Goal: Task Accomplishment & Management: Complete application form

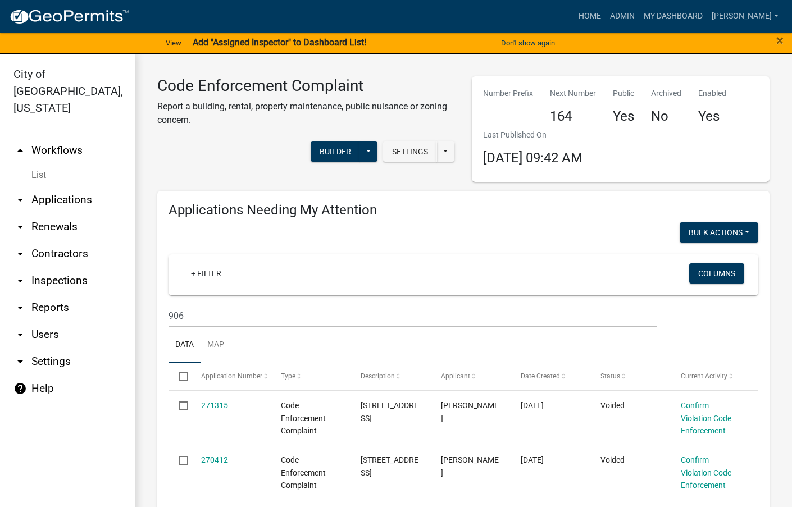
select select "3: 100"
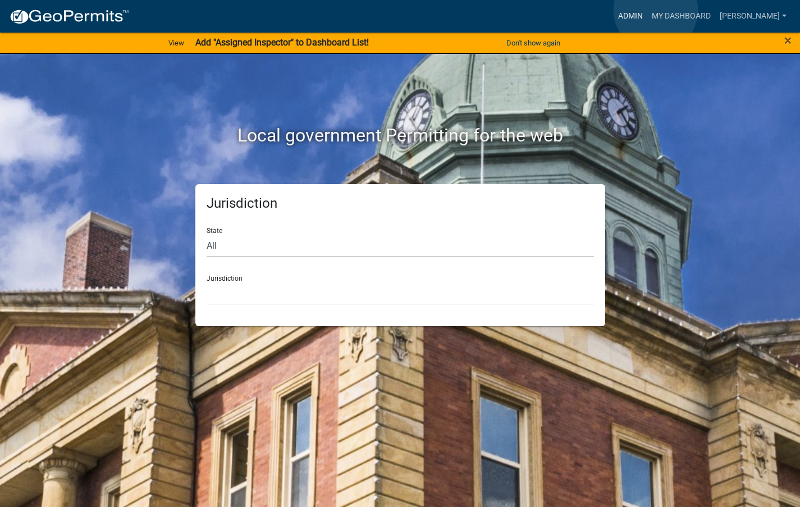
click at [648, 10] on link "Admin" at bounding box center [631, 16] width 34 height 21
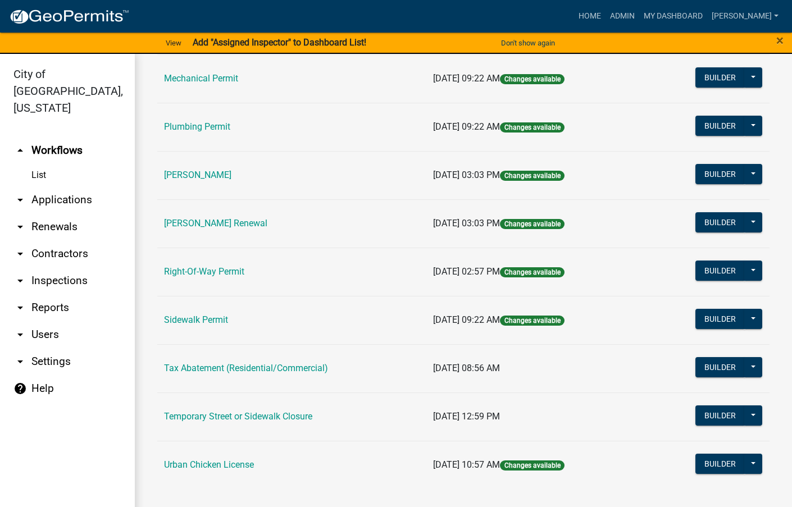
scroll to position [13, 0]
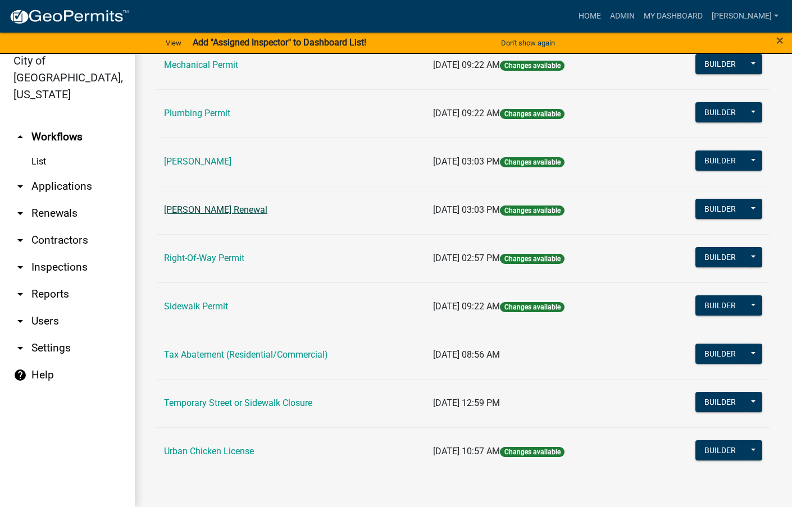
click at [205, 212] on link "[PERSON_NAME] Renewal" at bounding box center [215, 209] width 103 height 11
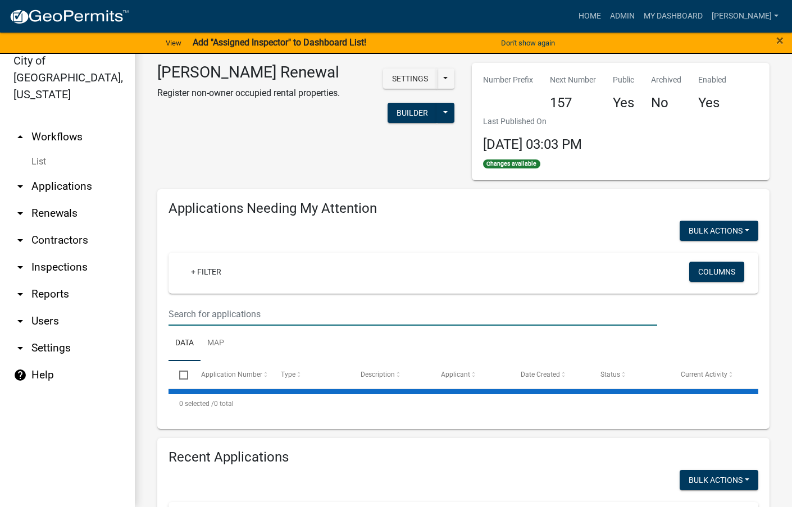
click at [212, 307] on input "text" at bounding box center [412, 314] width 489 height 23
select select "3: 100"
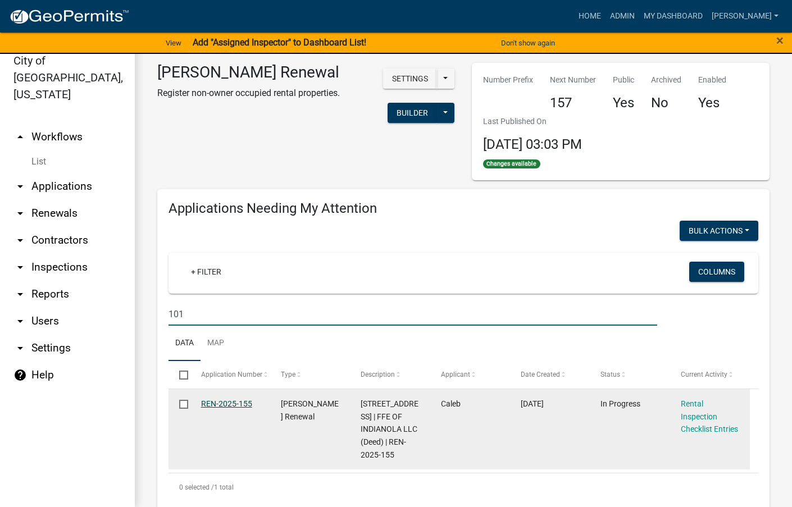
type input "101"
click at [222, 403] on link "REN-2025-155" at bounding box center [226, 403] width 51 height 9
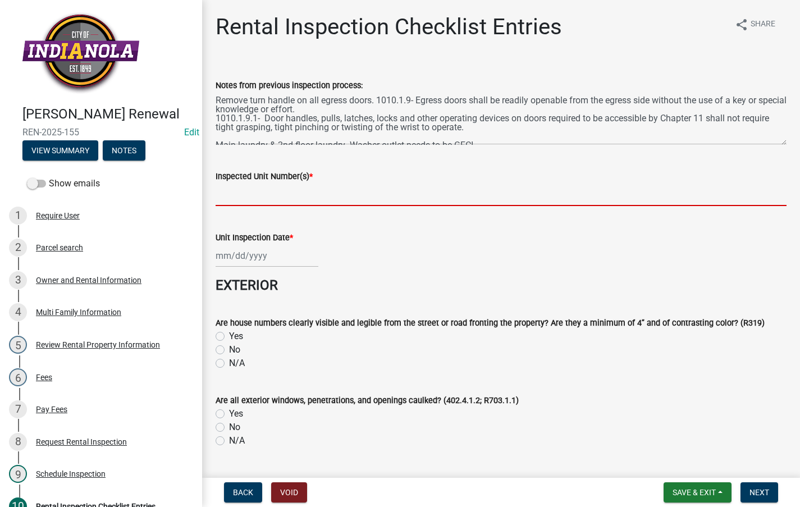
click at [257, 185] on input "Inspected Unit Number(s) *" at bounding box center [501, 194] width 571 height 23
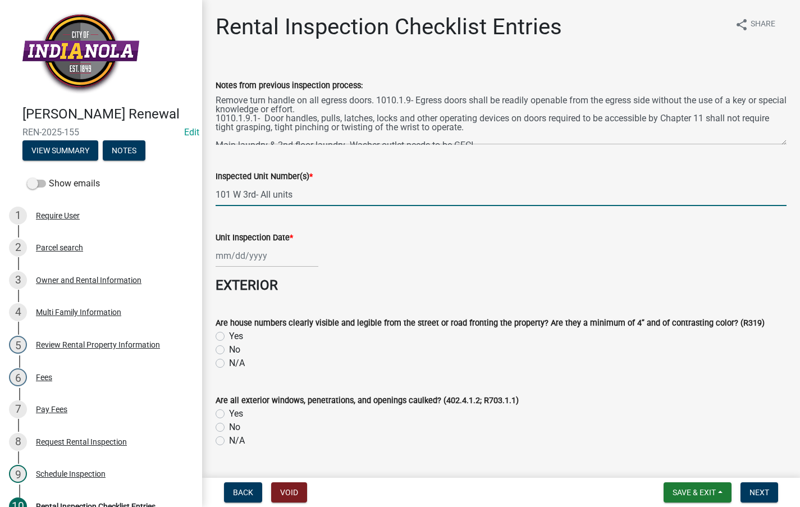
type input "101 W 3rd- All units"
click at [248, 253] on div at bounding box center [267, 255] width 103 height 23
select select "8"
select select "2025"
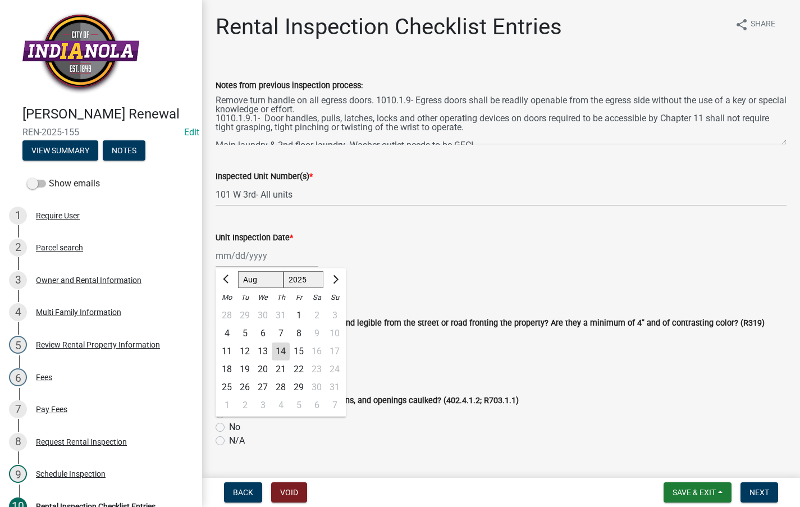
click at [277, 349] on div "14" at bounding box center [281, 352] width 18 height 18
type input "08/14/2025"
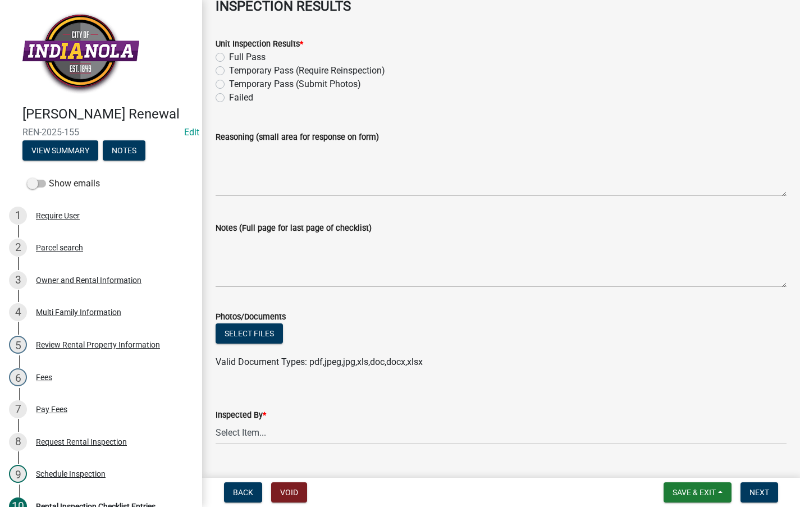
scroll to position [5059, 0]
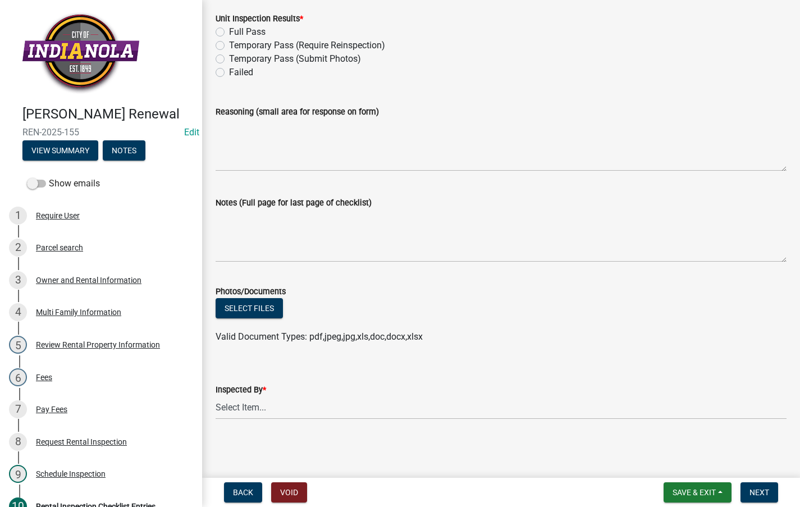
click at [229, 55] on label "Temporary Pass (Submit Photos)" at bounding box center [295, 58] width 132 height 13
click at [229, 55] on input "Temporary Pass (Submit Photos)" at bounding box center [232, 55] width 7 height 7
radio input "true"
click at [233, 218] on textarea "Notes (Full page for last page of checklist)" at bounding box center [501, 235] width 571 height 53
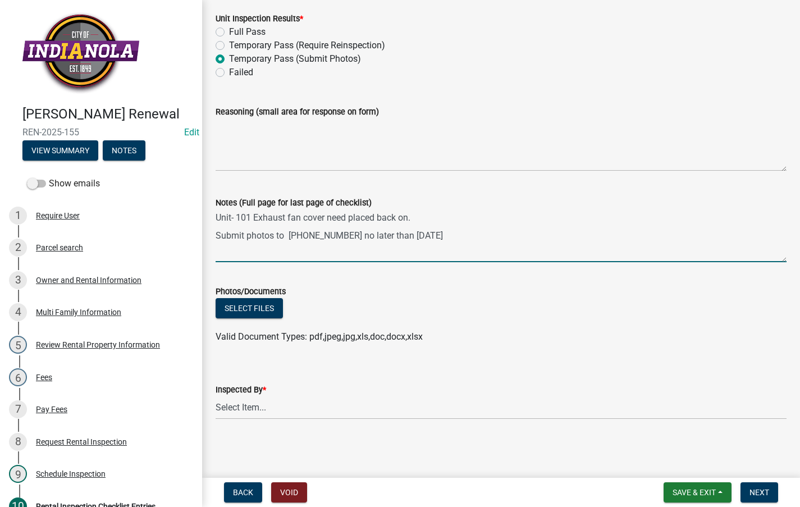
type textarea "Unit- 101 Exhaust fan cover need placed back on. Submit photos to 515-442-3516 …"
click at [243, 411] on select "Select Item... Timothy Little Emily Rizvic Michael Visser Tara Bosteder" at bounding box center [501, 408] width 571 height 23
click at [216, 397] on select "Select Item... Timothy Little Emily Rizvic Michael Visser Tara Bosteder" at bounding box center [501, 408] width 571 height 23
select select "3237a74e-59b5-424e-94fe-d72df491538c"
click at [753, 486] on button "Next" at bounding box center [760, 492] width 38 height 20
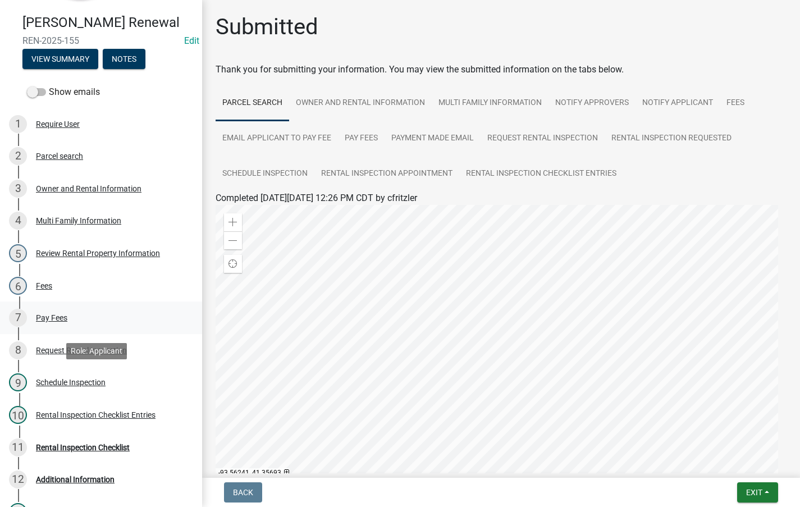
scroll to position [266, 0]
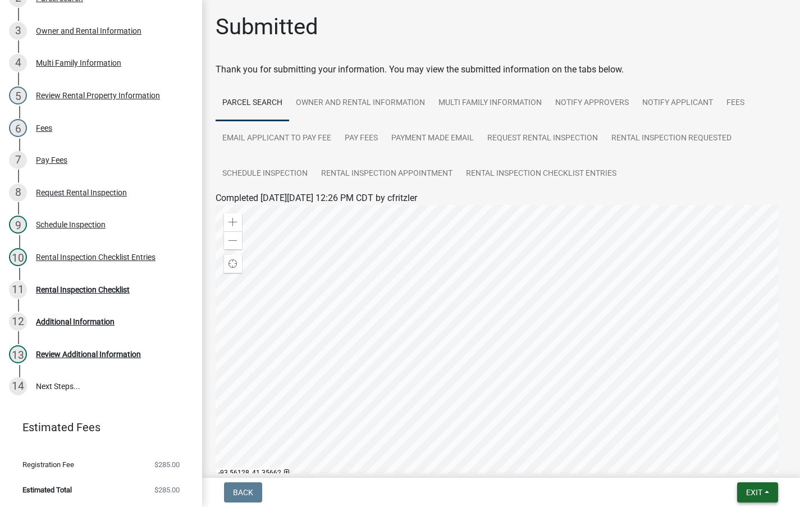
click at [755, 494] on span "Exit" at bounding box center [754, 492] width 16 height 9
click at [737, 462] on button "Save & Exit" at bounding box center [734, 463] width 90 height 27
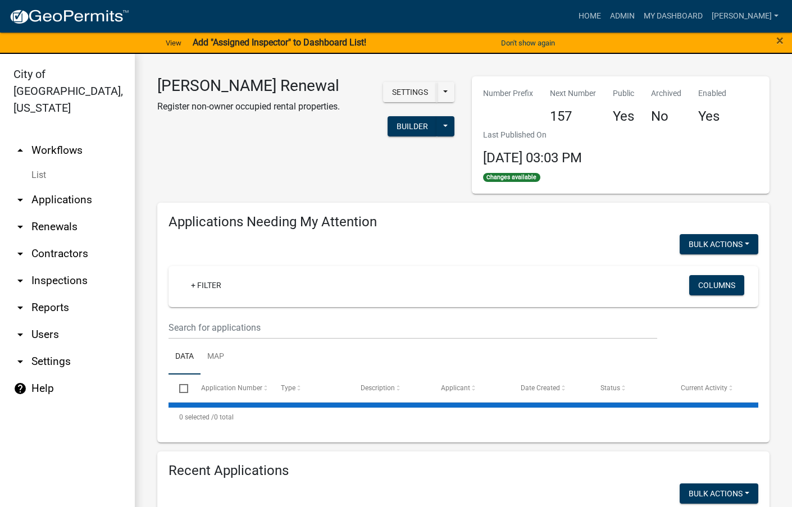
select select "3: 100"
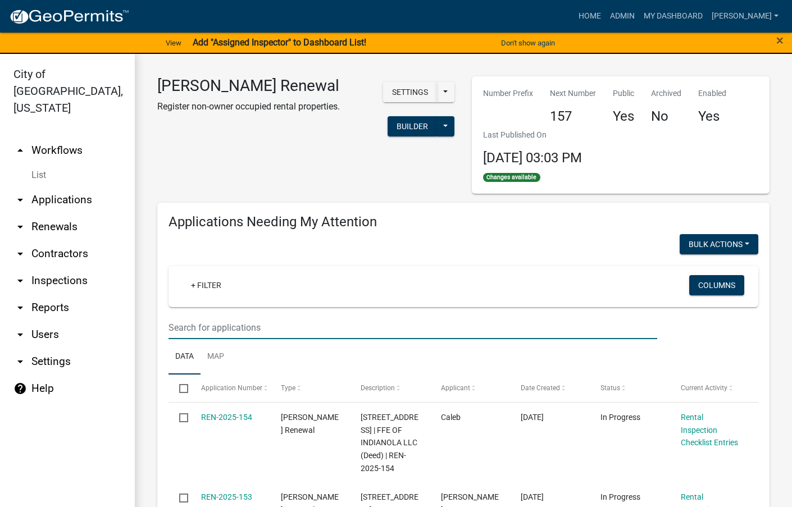
click at [311, 325] on input "text" at bounding box center [412, 327] width 489 height 23
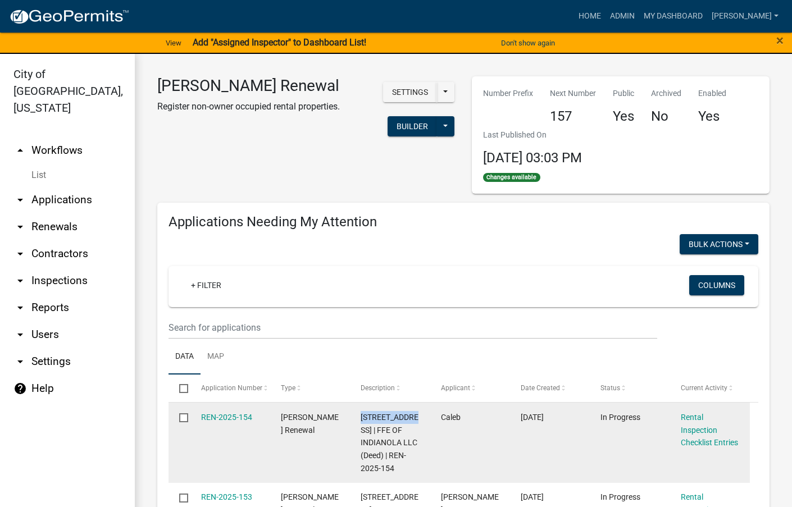
drag, startPoint x: 414, startPoint y: 417, endPoint x: 357, endPoint y: 422, distance: 56.9
click at [357, 422] on datatable-body-cell "204 E 5TH AVE | FFE OF INDIANOLA LLC (Deed) | REN-2025-154" at bounding box center [390, 443] width 80 height 80
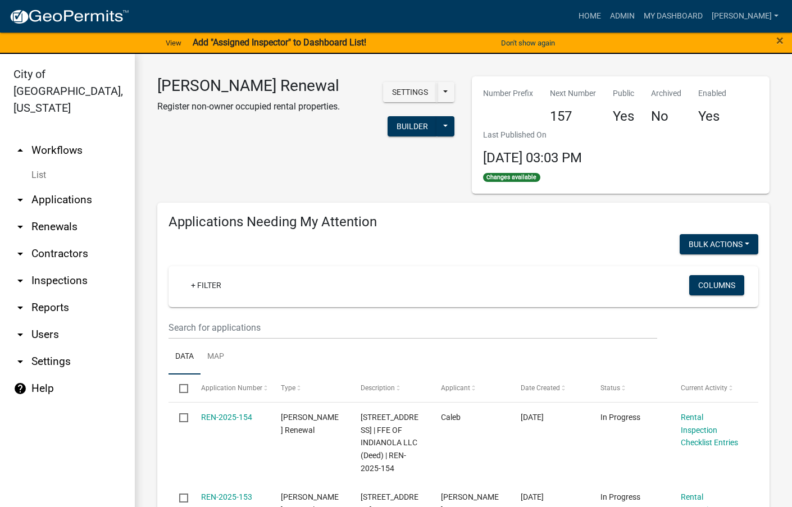
drag, startPoint x: 366, startPoint y: 420, endPoint x: 389, endPoint y: 296, distance: 126.1
click at [389, 293] on div "+ Filter" at bounding box center [367, 286] width 386 height 23
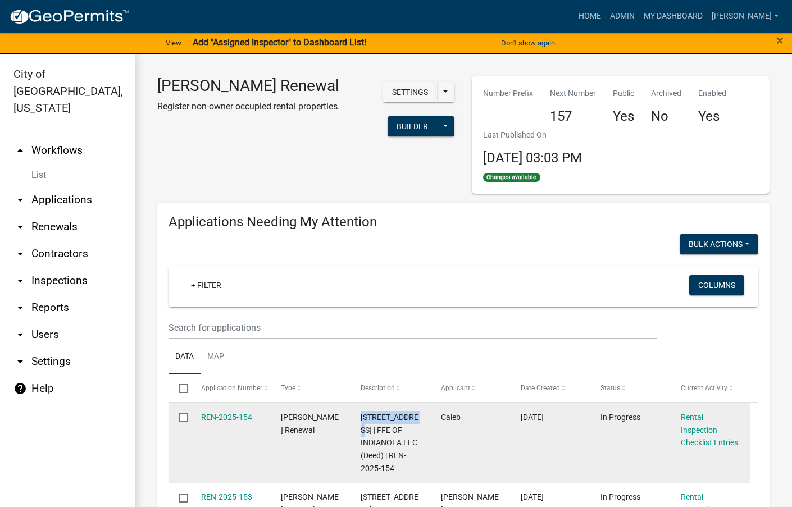
drag, startPoint x: 414, startPoint y: 417, endPoint x: 350, endPoint y: 422, distance: 64.2
click at [350, 422] on datatable-body-cell "204 E 5TH AVE | FFE OF INDIANOLA LLC (Deed) | REN-2025-154" at bounding box center [390, 443] width 80 height 80
copy span "204 E 5TH AVE"
click at [226, 421] on link "REN-2025-154" at bounding box center [226, 417] width 51 height 9
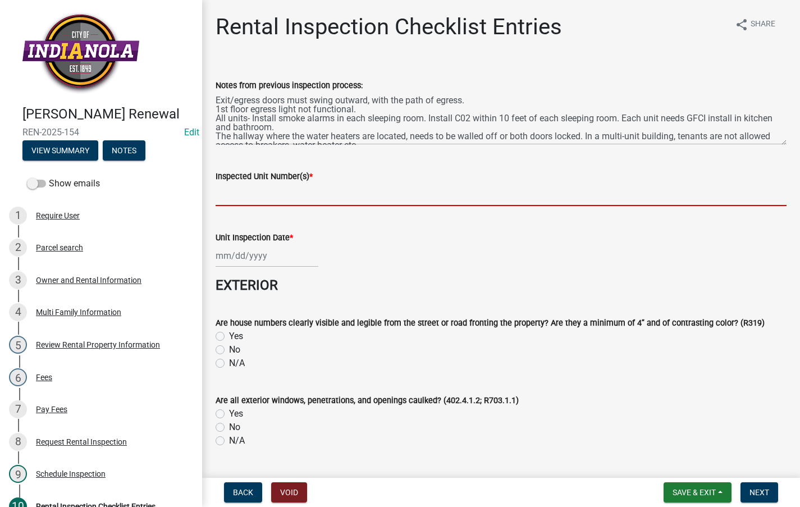
click at [246, 201] on input "Inspected Unit Number(s) *" at bounding box center [501, 194] width 571 height 23
paste input "204 E 5TH AVE"
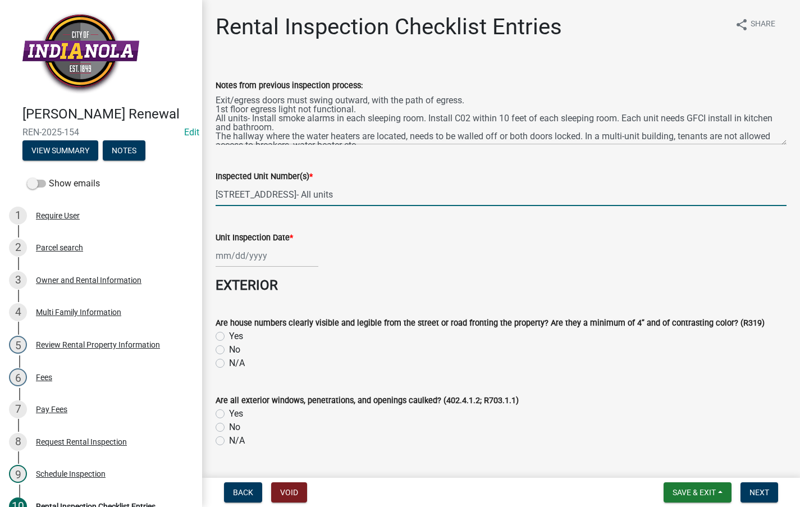
type input "204 E 5TH AVE- All units"
click at [258, 261] on div at bounding box center [267, 255] width 103 height 23
select select "8"
select select "2025"
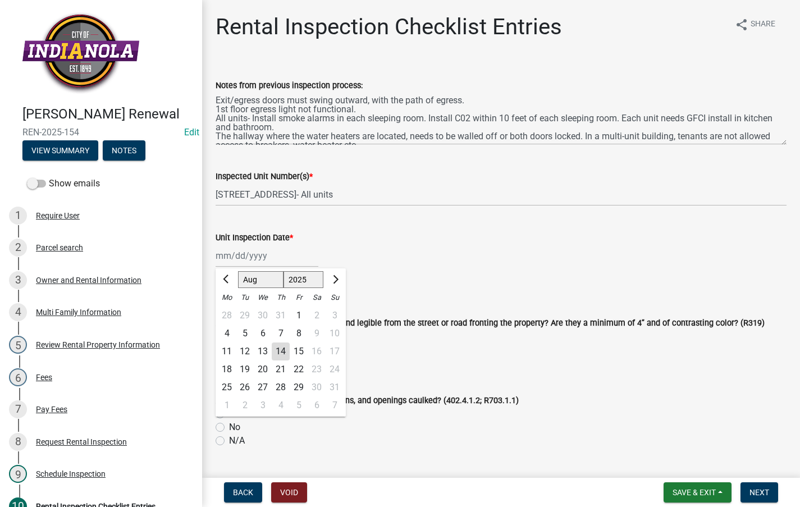
drag, startPoint x: 281, startPoint y: 351, endPoint x: 305, endPoint y: 327, distance: 33.8
click at [280, 350] on div "14" at bounding box center [281, 352] width 18 height 18
type input "08/14/2025"
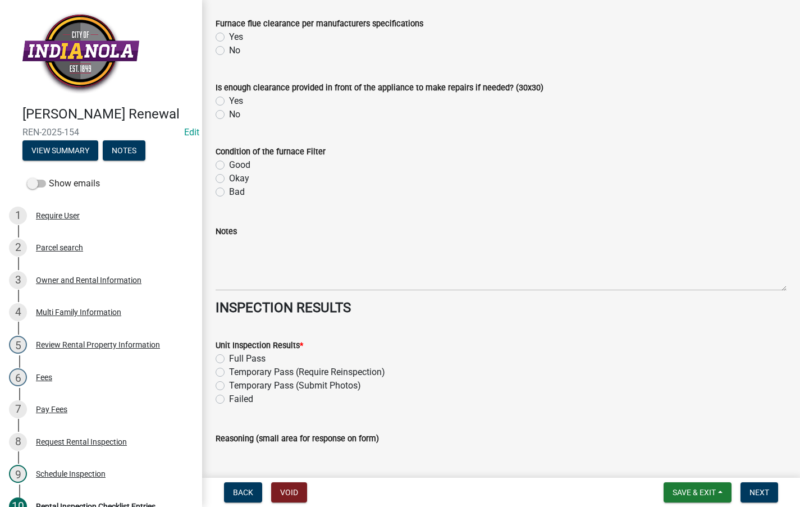
scroll to position [5059, 0]
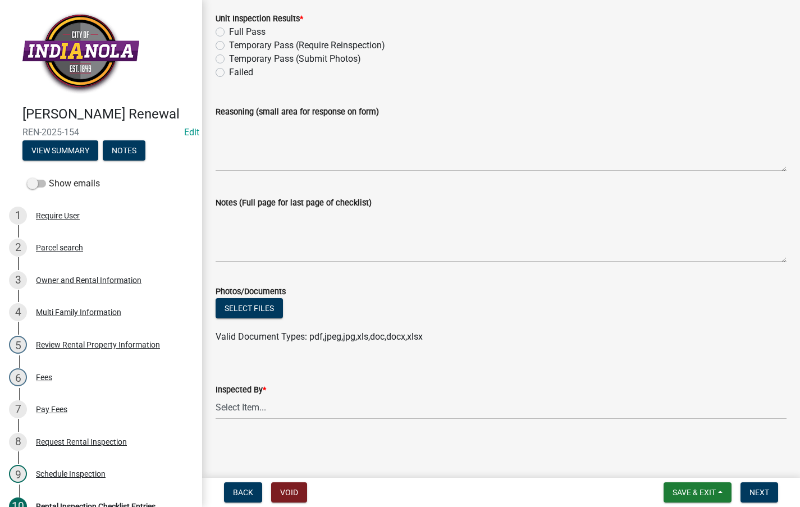
click at [229, 57] on label "Temporary Pass (Submit Photos)" at bounding box center [295, 58] width 132 height 13
click at [229, 57] on input "Temporary Pass (Submit Photos)" at bounding box center [232, 55] width 7 height 7
radio input "true"
click at [235, 209] on div "Notes (Full page for last page of checklist)" at bounding box center [501, 202] width 571 height 13
click at [242, 231] on textarea "Notes (Full page for last page of checklist)" at bounding box center [501, 235] width 571 height 53
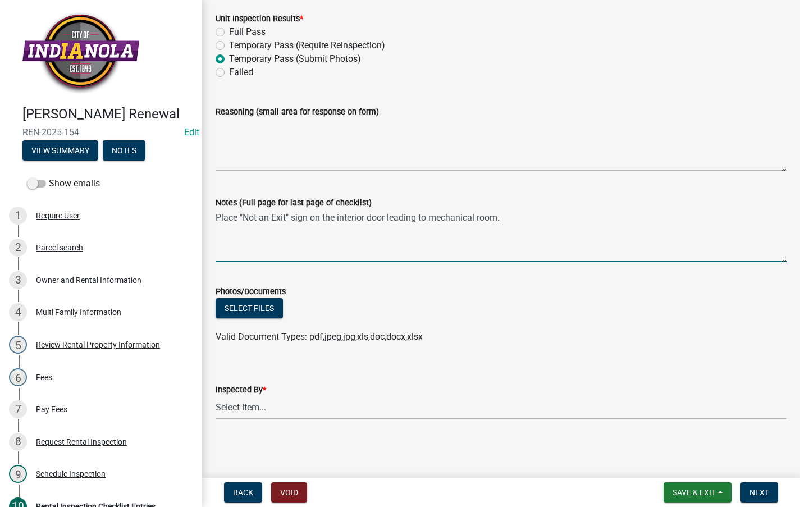
click at [514, 218] on textarea "Place "Not an Exit" sign on the interior door leading to mechanical room." at bounding box center [501, 235] width 571 height 53
paste textarea "Signs indicating areas that may be confused with exits must clearly state "NO E…"
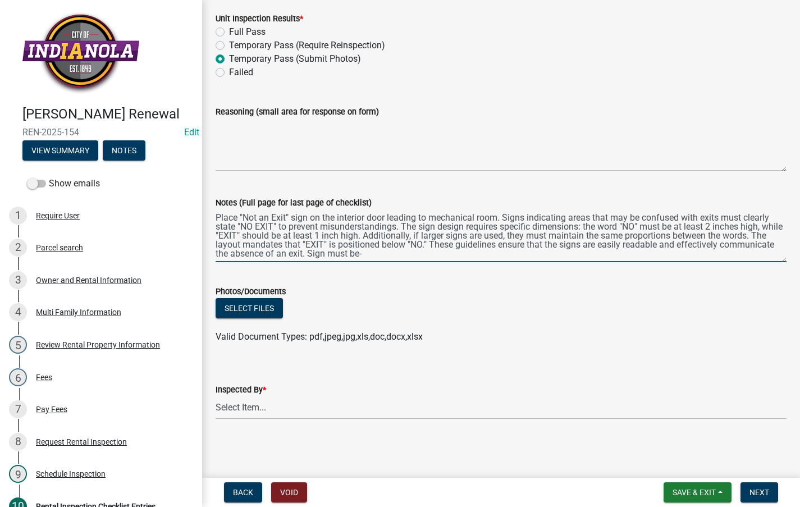
paste textarea "Luminous Signs: Self-luminous or electroluminescent signs with a minimum lumina…"
click at [550, 248] on textarea "Place "Not an Exit" sign on the interior door leading to mechanical room. Signs…" at bounding box center [501, 235] width 571 height 53
drag, startPoint x: 650, startPoint y: 246, endPoint x: 656, endPoint y: 246, distance: 6.2
click at [650, 246] on textarea "Place "Not an Exit" sign on the interior door leading to mechanical room. Signs…" at bounding box center [501, 235] width 571 height 53
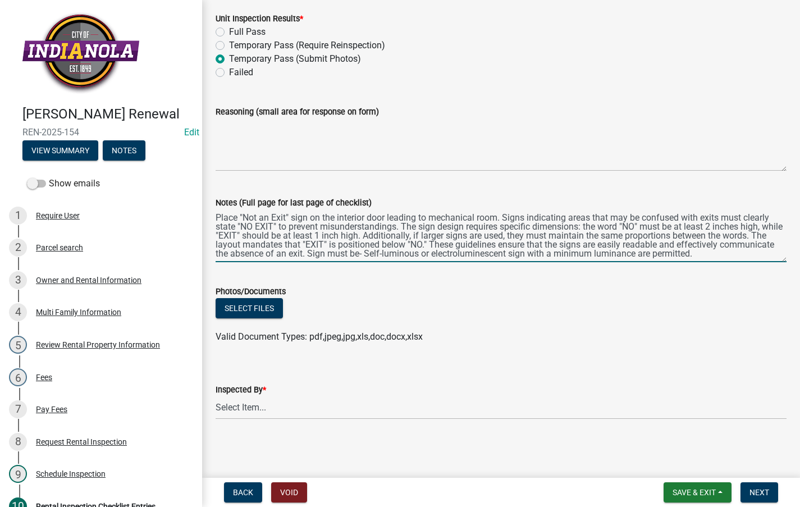
scroll to position [9, 0]
click at [335, 257] on textarea "Place "Not an Exit" sign on the interior door leading to mechanical room. Signs…" at bounding box center [501, 235] width 571 height 53
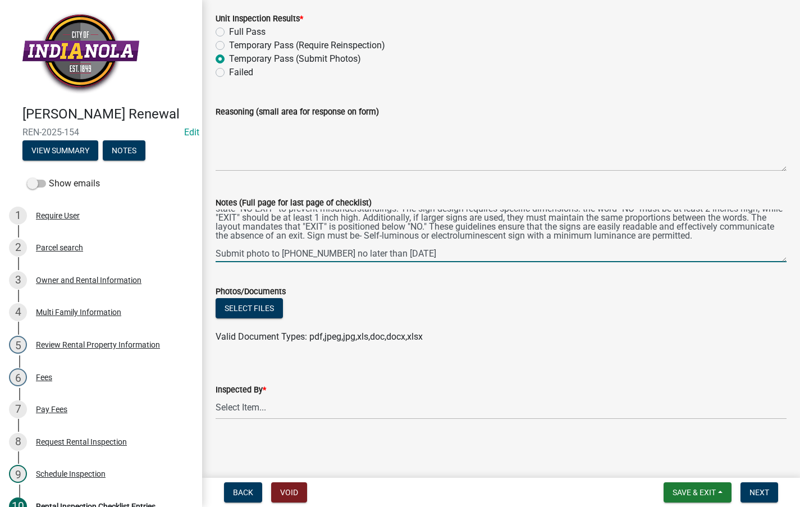
click at [452, 243] on textarea "Place "Not an Exit" sign on the interior door leading to mechanical room. Signs…" at bounding box center [501, 235] width 571 height 53
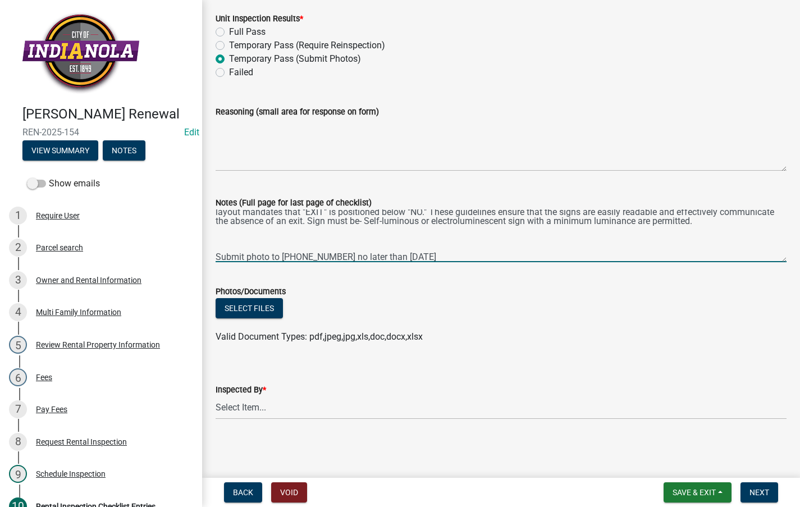
scroll to position [42, 0]
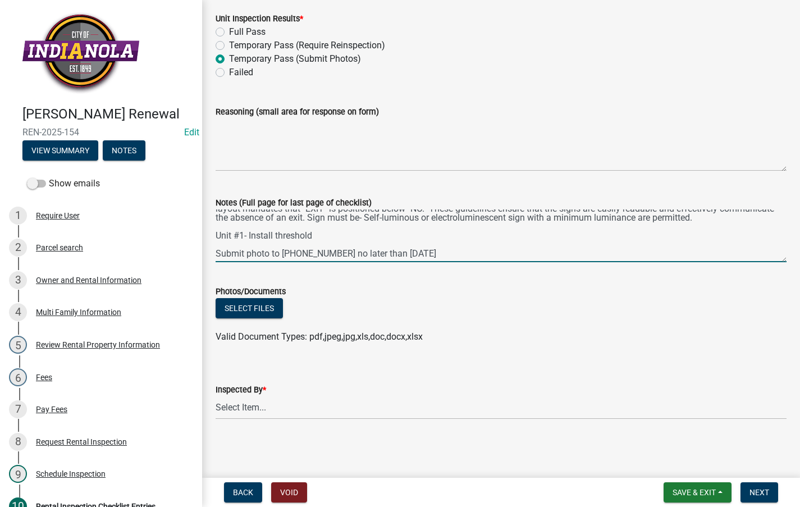
type textarea "Place "Not an Exit" sign on the interior door leading to mechanical room. Signs…"
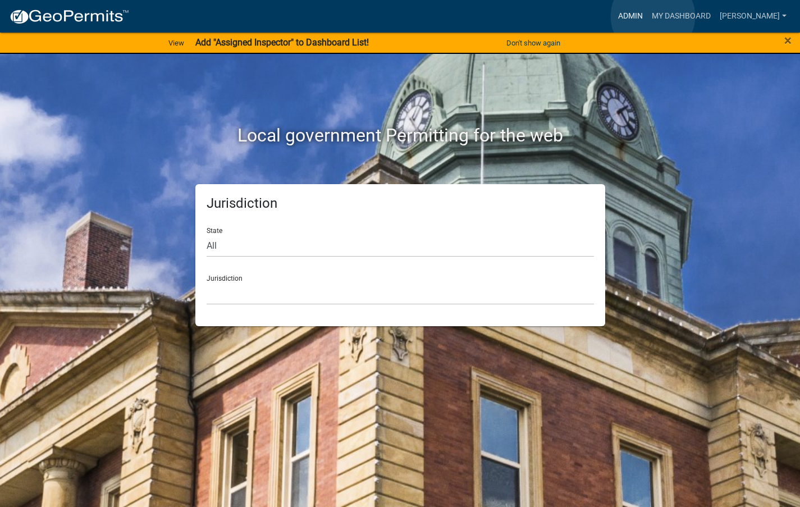
click at [648, 16] on link "Admin" at bounding box center [631, 16] width 34 height 21
